Goal: Transaction & Acquisition: Purchase product/service

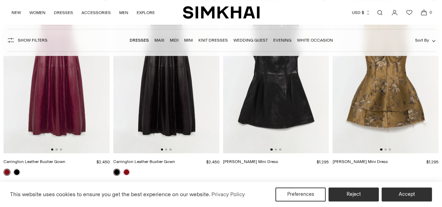
scroll to position [721, 0]
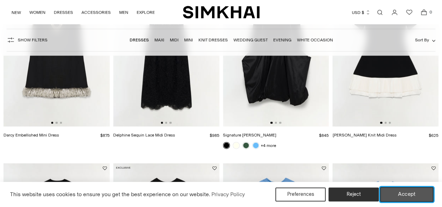
click at [417, 196] on button "Accept" at bounding box center [406, 194] width 53 height 15
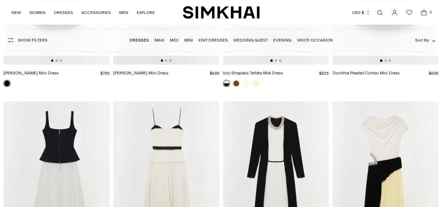
scroll to position [2796, 0]
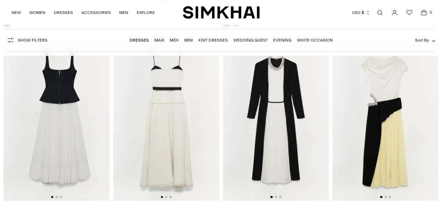
click at [184, 111] on img at bounding box center [166, 121] width 106 height 159
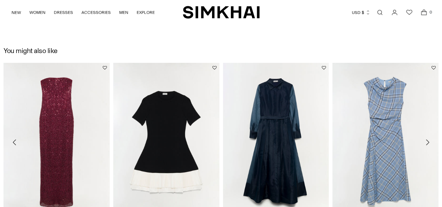
scroll to position [887, 0]
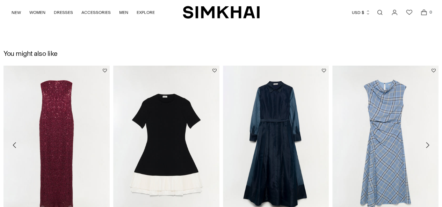
click at [426, 147] on icon "Move to next carousel slide" at bounding box center [427, 145] width 8 height 8
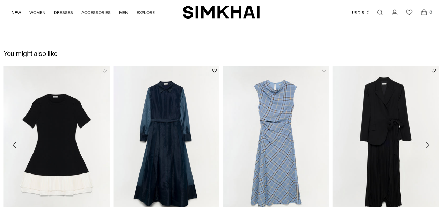
click at [0, 0] on img at bounding box center [0, 0] width 0 height 0
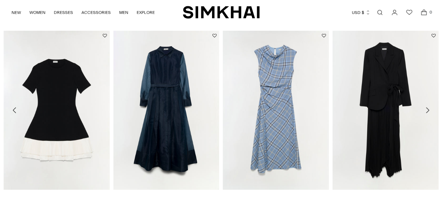
scroll to position [967, 0]
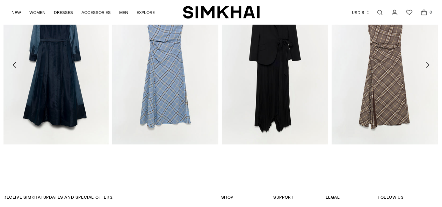
click at [251, 151] on link "Ambretta Dress" at bounding box center [236, 153] width 29 height 5
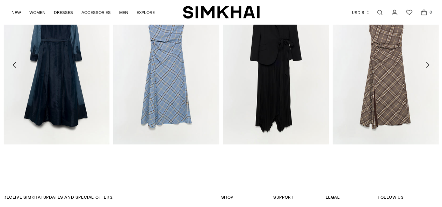
click at [252, 151] on link "Ambretta Dress" at bounding box center [237, 153] width 29 height 5
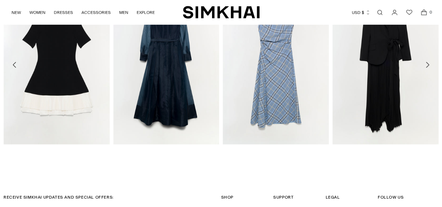
click at [344, 154] on link "Ambretta Dress" at bounding box center [346, 153] width 29 height 5
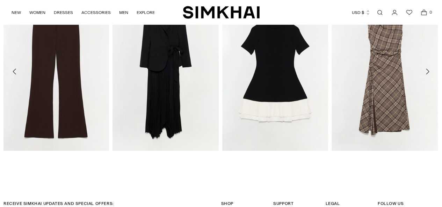
scroll to position [1161, 0]
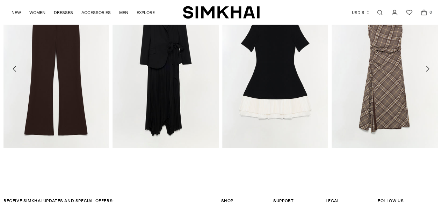
click at [427, 72] on button "Move to next carousel slide" at bounding box center [427, 68] width 15 height 15
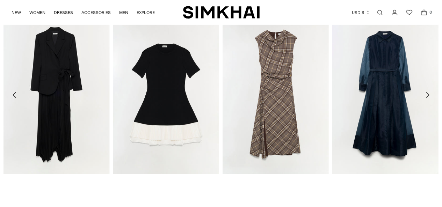
scroll to position [1129, 0]
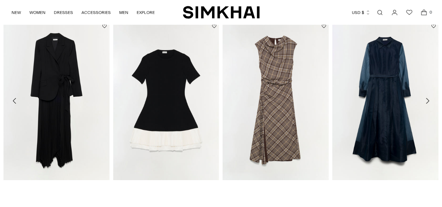
click at [428, 98] on icon "Move to next carousel slide" at bounding box center [427, 101] width 8 height 8
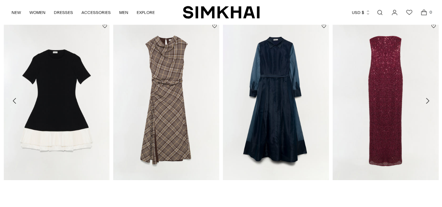
click at [426, 100] on icon "Move to next carousel slide" at bounding box center [427, 101] width 8 height 8
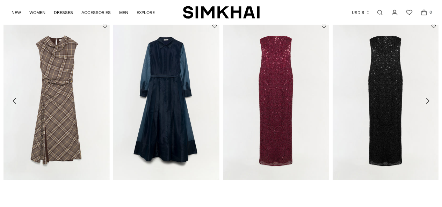
click at [427, 99] on icon "Move to next carousel slide" at bounding box center [427, 101] width 8 height 8
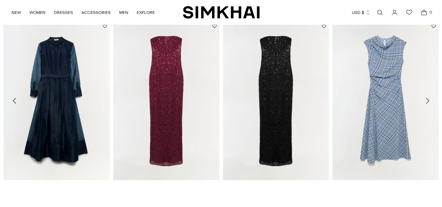
click at [427, 98] on icon "Move to next carousel slide" at bounding box center [427, 101] width 8 height 8
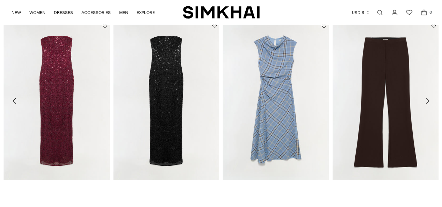
click at [427, 98] on icon "Move to next carousel slide" at bounding box center [427, 101] width 8 height 8
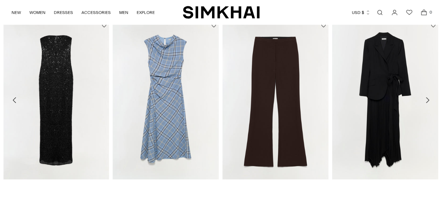
scroll to position [1116, 0]
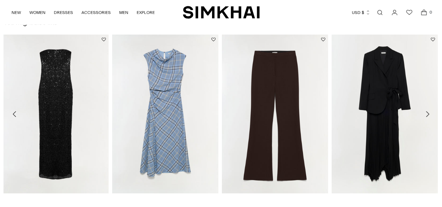
click at [0, 0] on img at bounding box center [0, 0] width 0 height 0
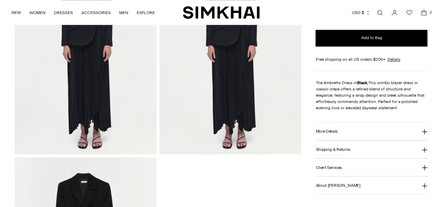
scroll to position [541, 0]
